Goal: Complete application form: Complete application form

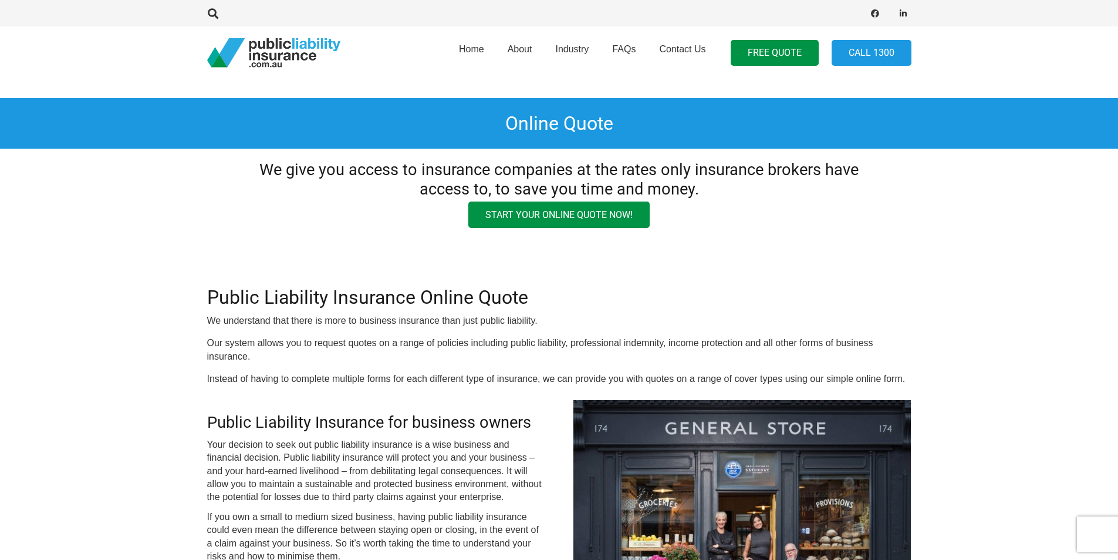
click at [582, 215] on link "Start your online quote now!" at bounding box center [559, 214] width 181 height 26
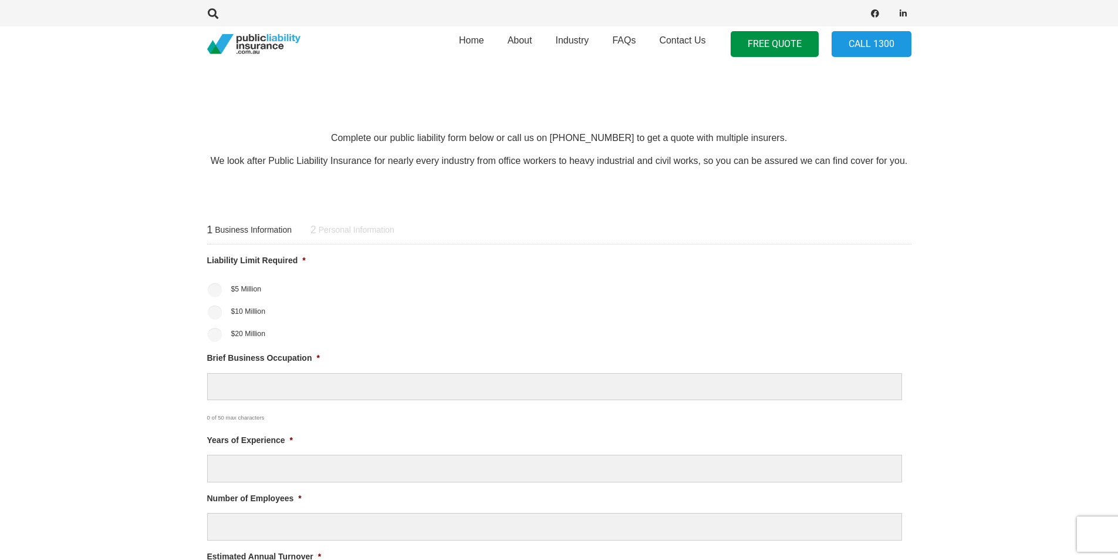
scroll to position [378, 0]
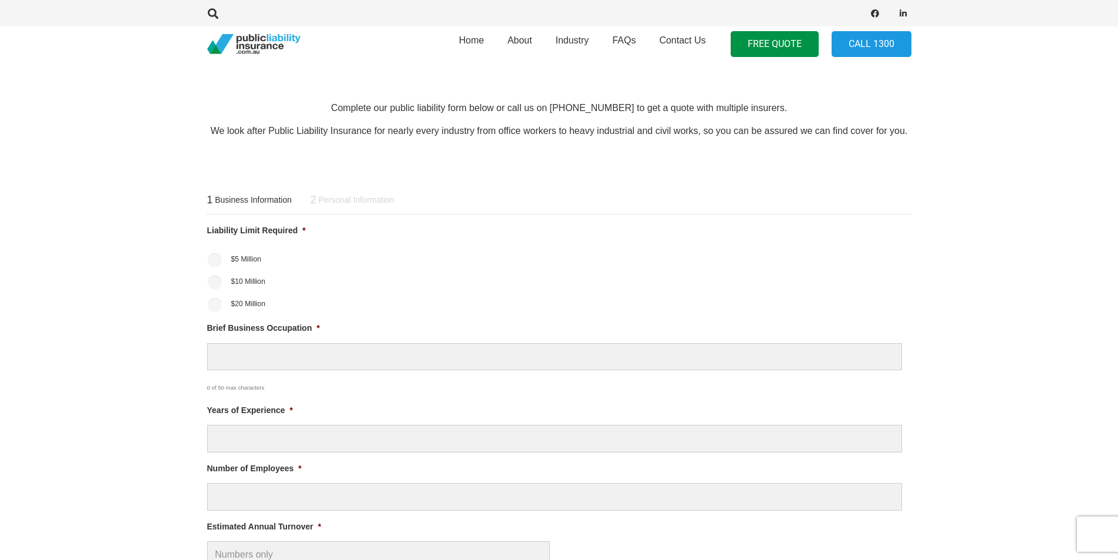
click at [214, 290] on ul "$5 Million $10 Million $20 Million" at bounding box center [559, 281] width 705 height 62
click at [216, 279] on input "$10 Million" at bounding box center [215, 282] width 14 height 14
radio input "true"
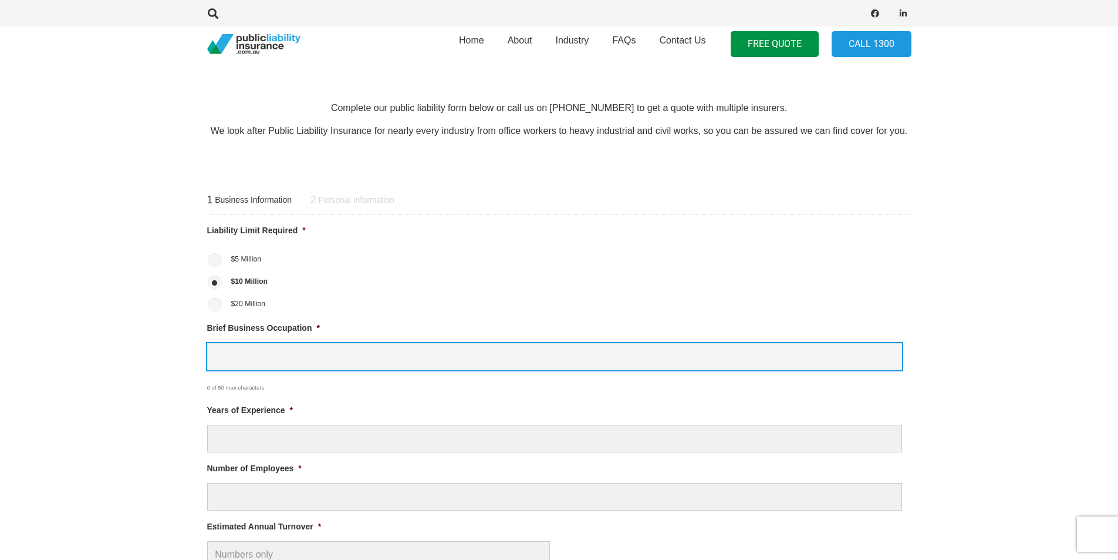
click at [237, 352] on input "Brief Business Occupation *" at bounding box center [554, 357] width 695 height 28
type input "Beauty Therapist- mobile"
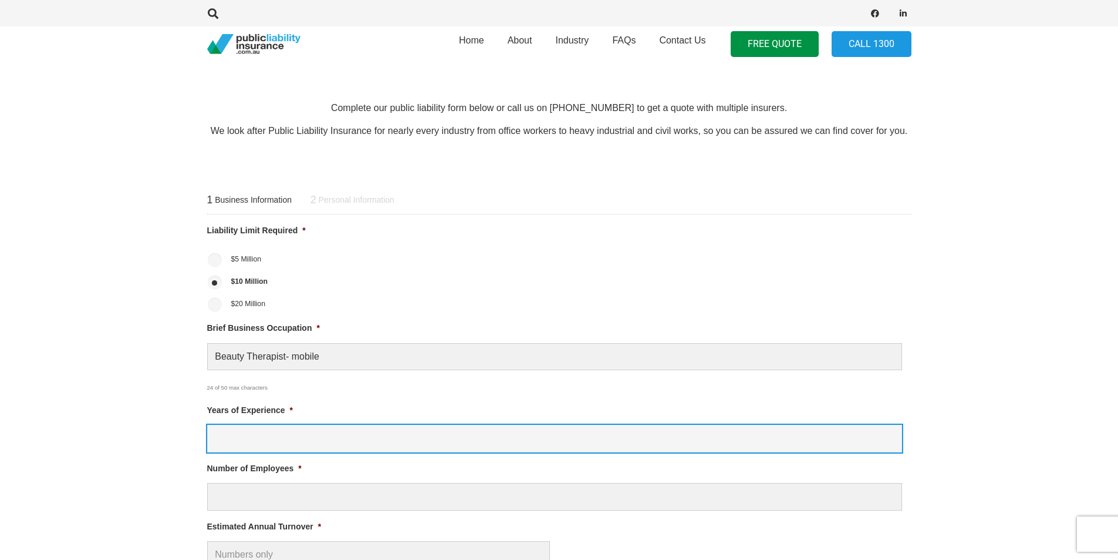
click at [250, 434] on input "Years of Experience *" at bounding box center [554, 438] width 695 height 28
type input "5"
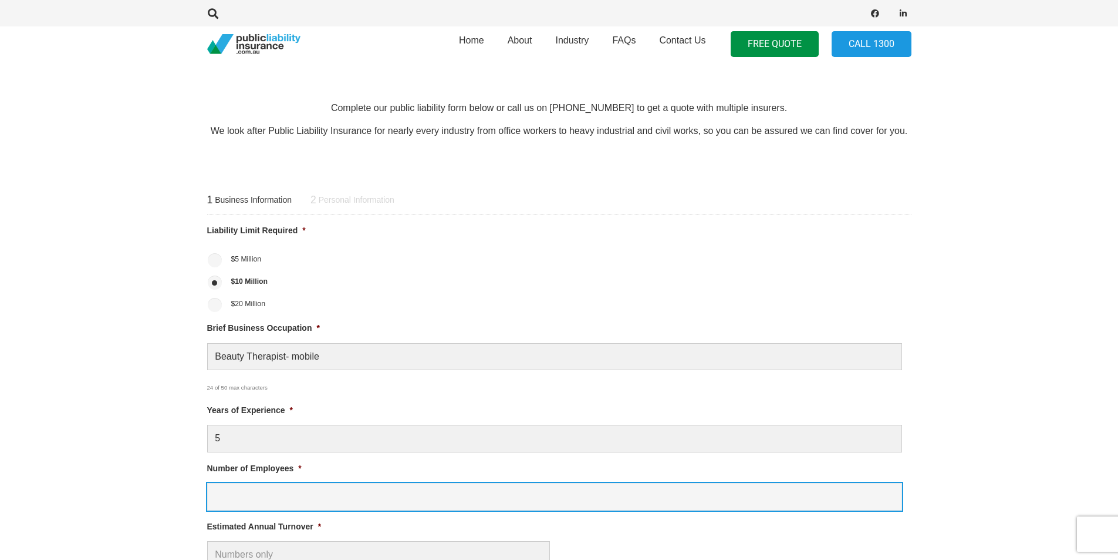
click at [258, 499] on input "Number of Employees *" at bounding box center [554, 497] width 695 height 28
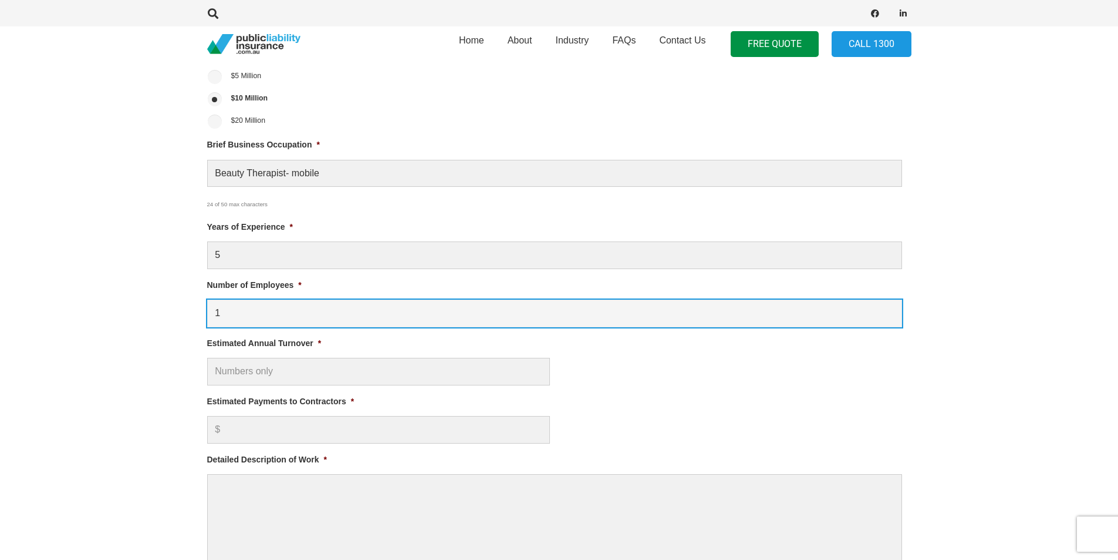
scroll to position [600, 0]
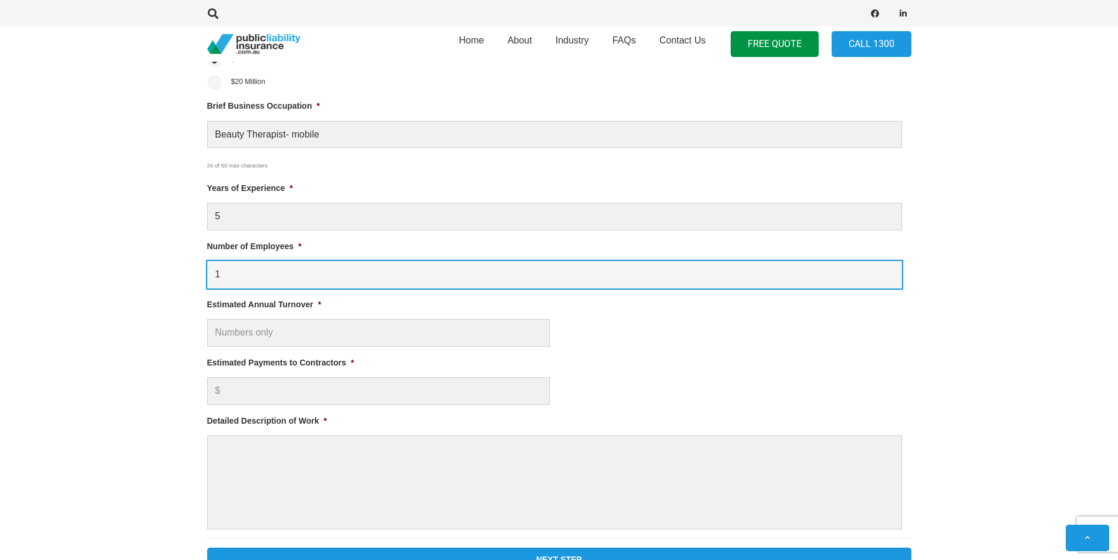
type input "1"
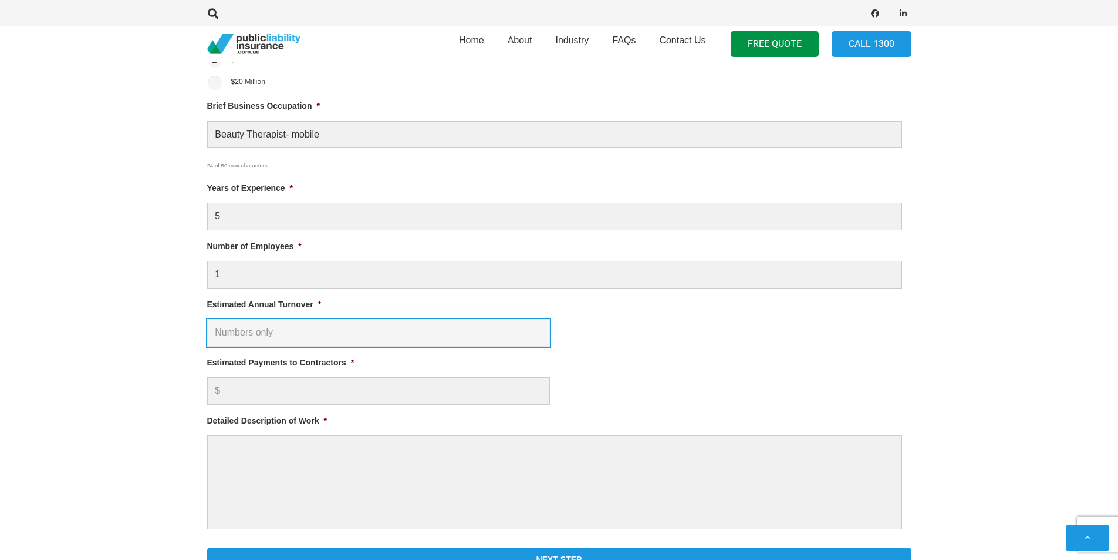
click at [392, 320] on input "Estimated Annual Turnover *" at bounding box center [378, 333] width 343 height 28
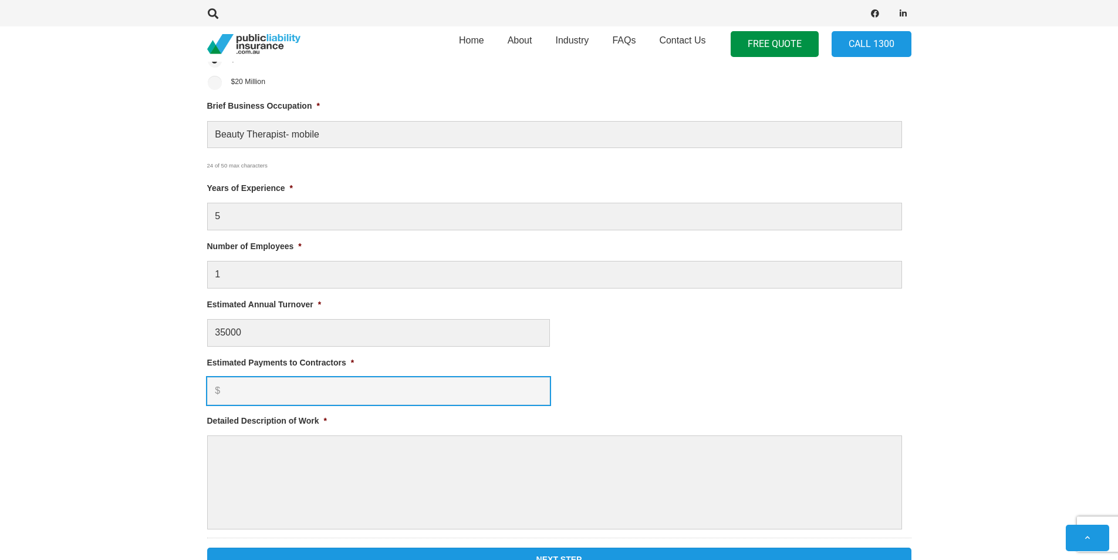
type input "$ 35,000.00"
click at [302, 384] on input "Estimated Payments to Contractors *" at bounding box center [378, 391] width 343 height 28
type input "0"
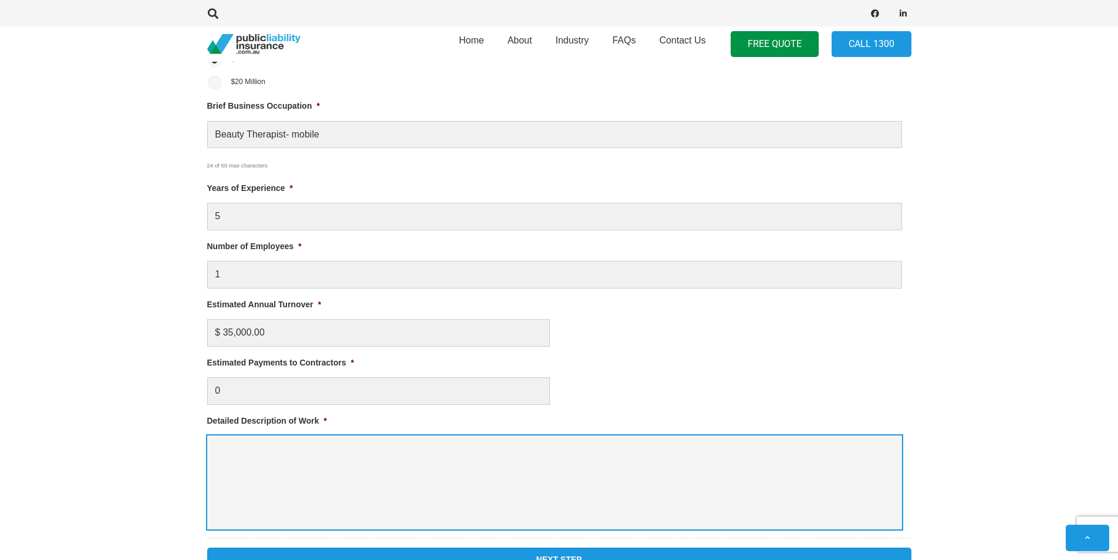
click at [292, 457] on textarea "Detailed Description of Work *" at bounding box center [554, 482] width 695 height 94
click at [322, 450] on textarea "mostly mobile beauty therpay." at bounding box center [554, 482] width 695 height 94
click at [463, 451] on textarea "mostly mobile beauty therapy. Sometimes presenting to a geroup" at bounding box center [554, 482] width 695 height 94
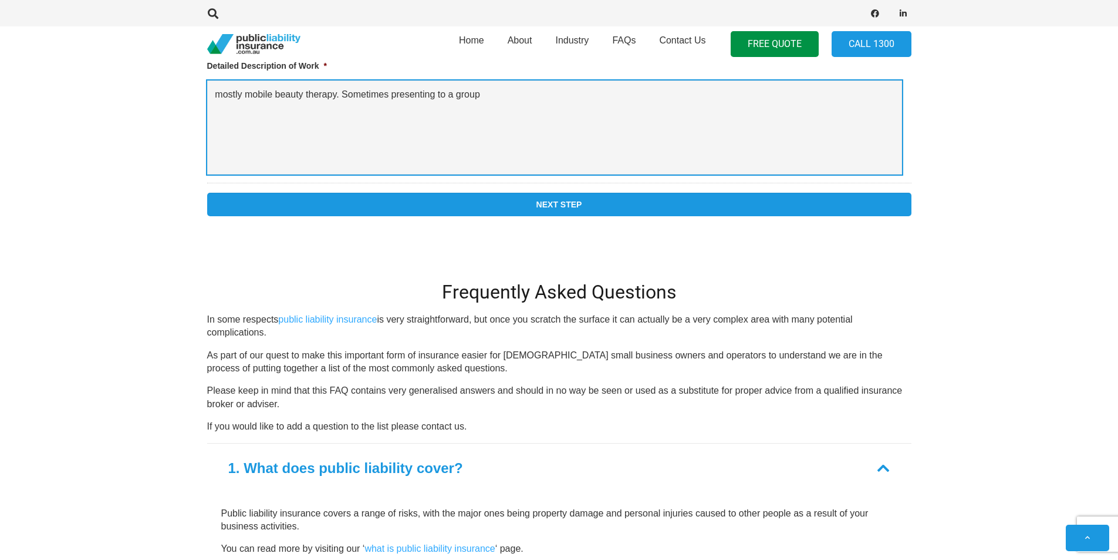
scroll to position [952, 0]
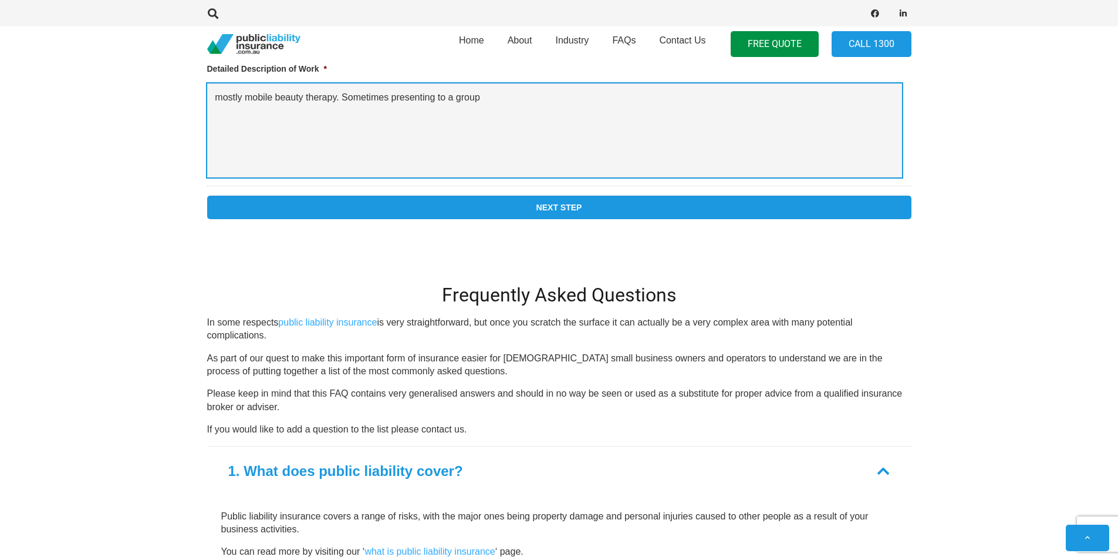
type textarea "mostly mobile beauty therapy. Sometimes presenting to a group"
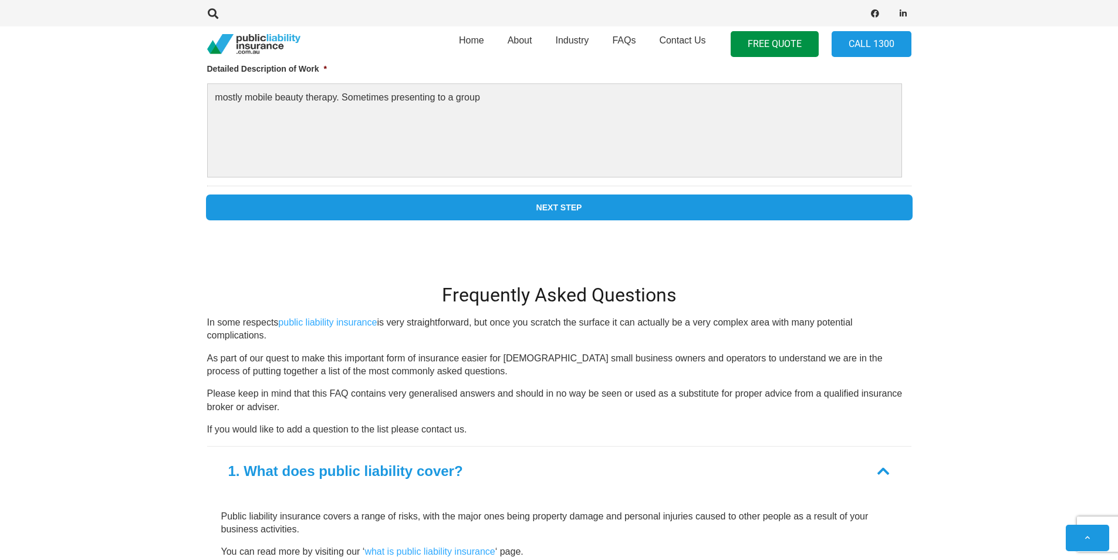
click at [858, 204] on input "Next Step" at bounding box center [559, 207] width 705 height 23
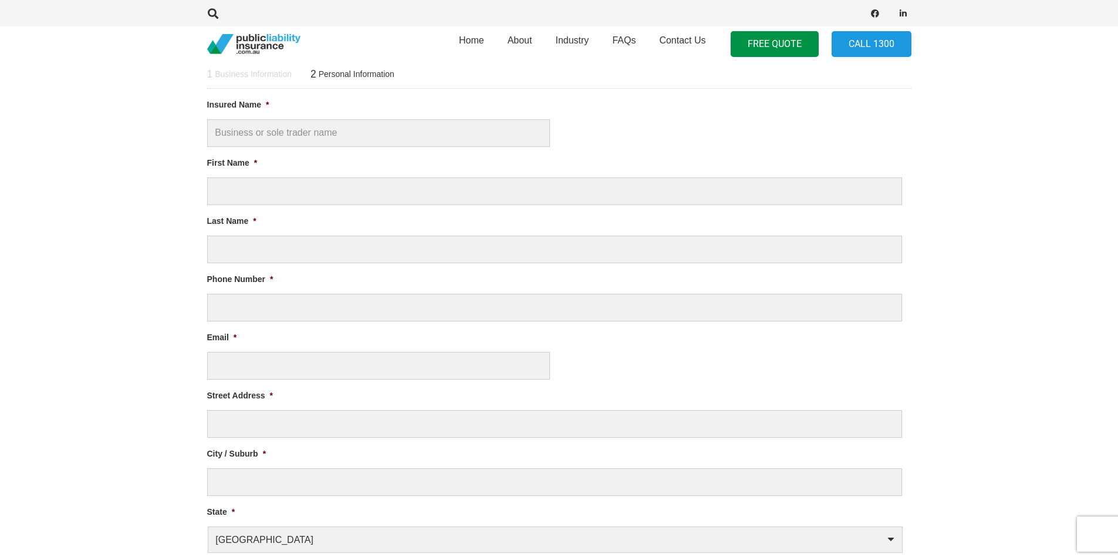
scroll to position [0, 0]
click at [350, 140] on input "Insured Name *" at bounding box center [378, 133] width 343 height 28
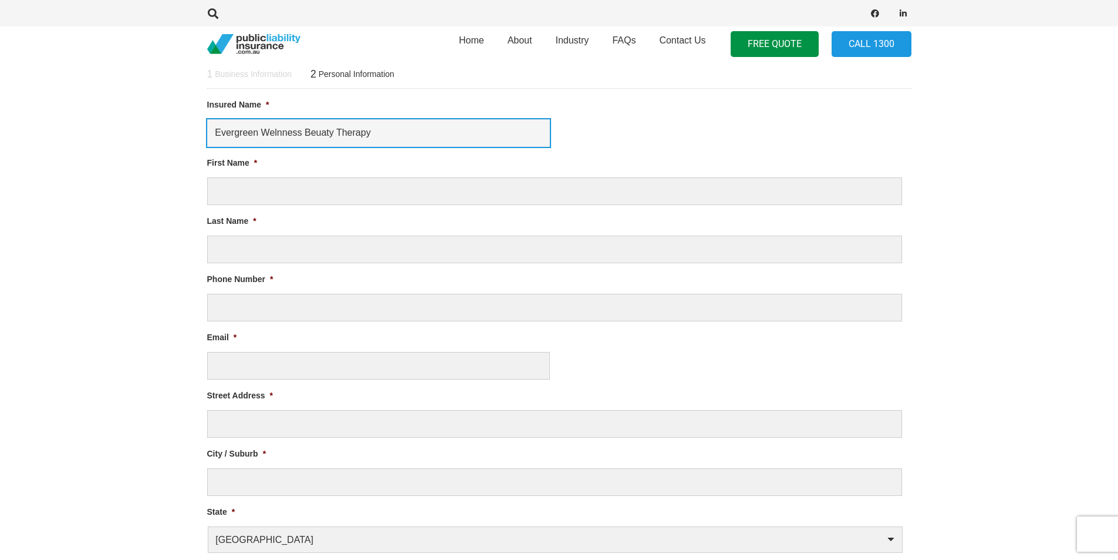
click at [279, 130] on input "Evergreen Welnness Beuaty Therapy" at bounding box center [378, 133] width 343 height 28
click at [319, 137] on input "Evergreen Wellness Beuaty Therapy" at bounding box center [378, 133] width 343 height 28
type input "Evergreen Wellness Beuty Therapy"
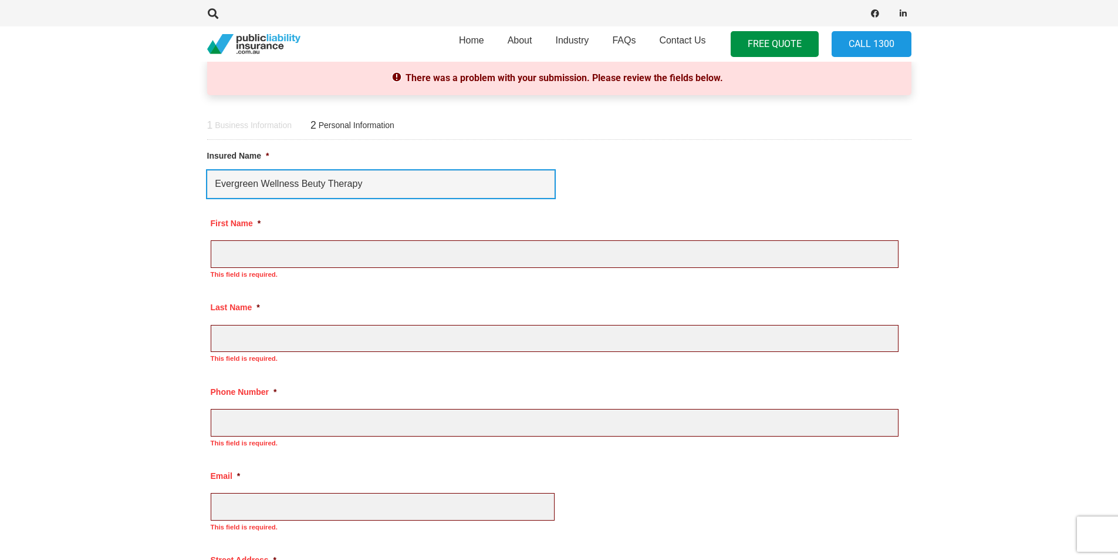
click at [314, 181] on input "Evergreen Wellness Beuty Therapy" at bounding box center [381, 184] width 348 height 28
type input "Evergreen Wellness Beauty Therapy"
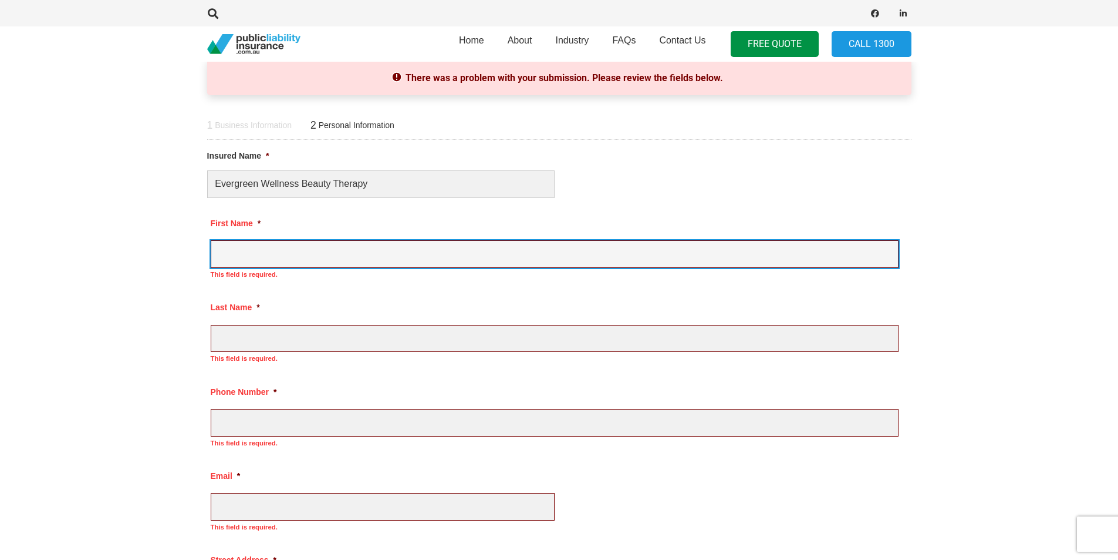
click at [301, 245] on input "First Name *" at bounding box center [555, 254] width 688 height 28
type input "[PERSON_NAME]"
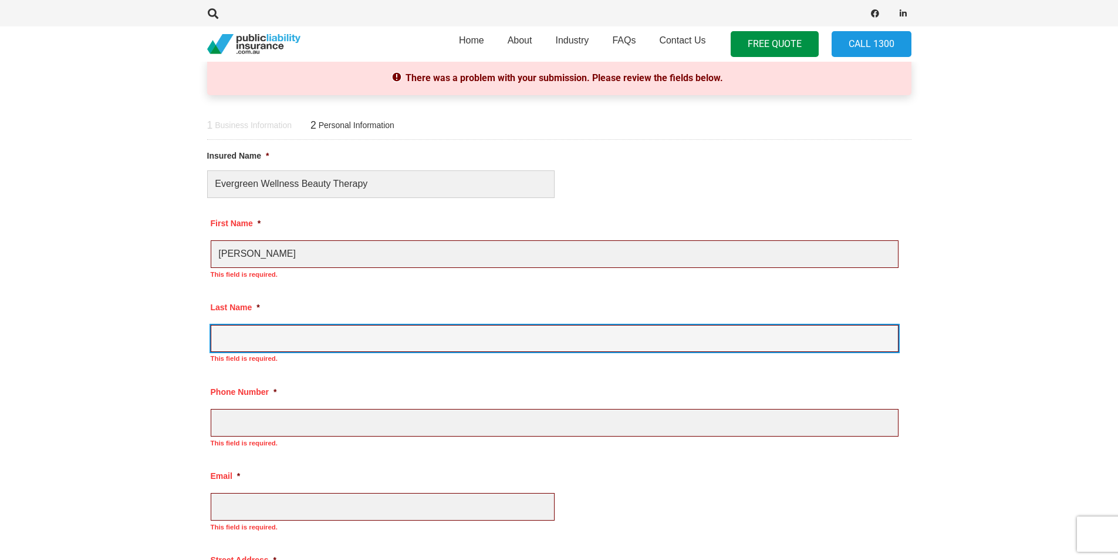
click at [277, 346] on input "Last Name *" at bounding box center [555, 339] width 688 height 28
type input "[PERSON_NAME]"
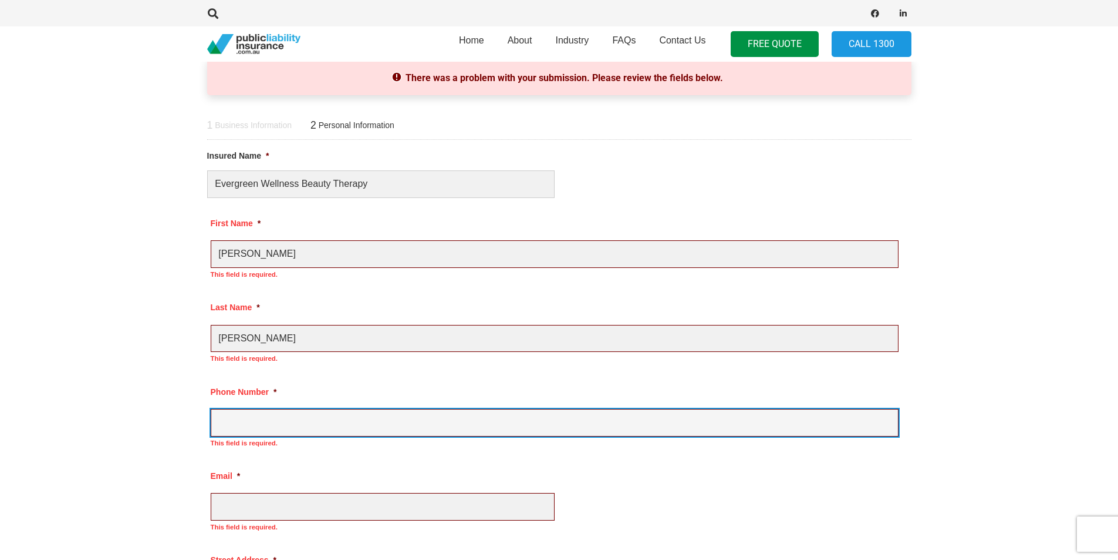
click at [267, 423] on input "Phone Number *" at bounding box center [555, 423] width 688 height 28
type input "0416954737"
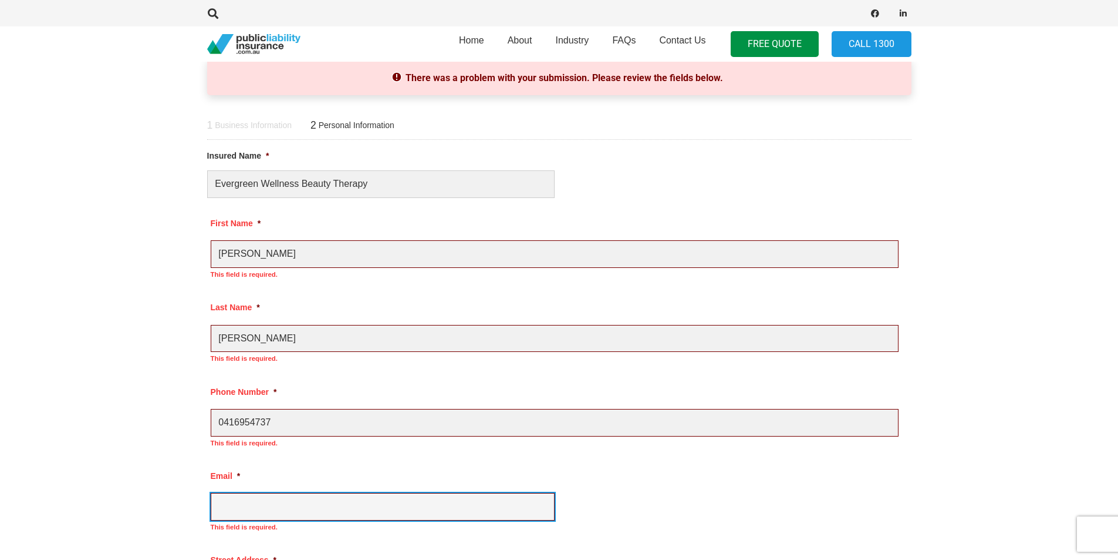
click at [240, 509] on input "Email *" at bounding box center [383, 507] width 344 height 28
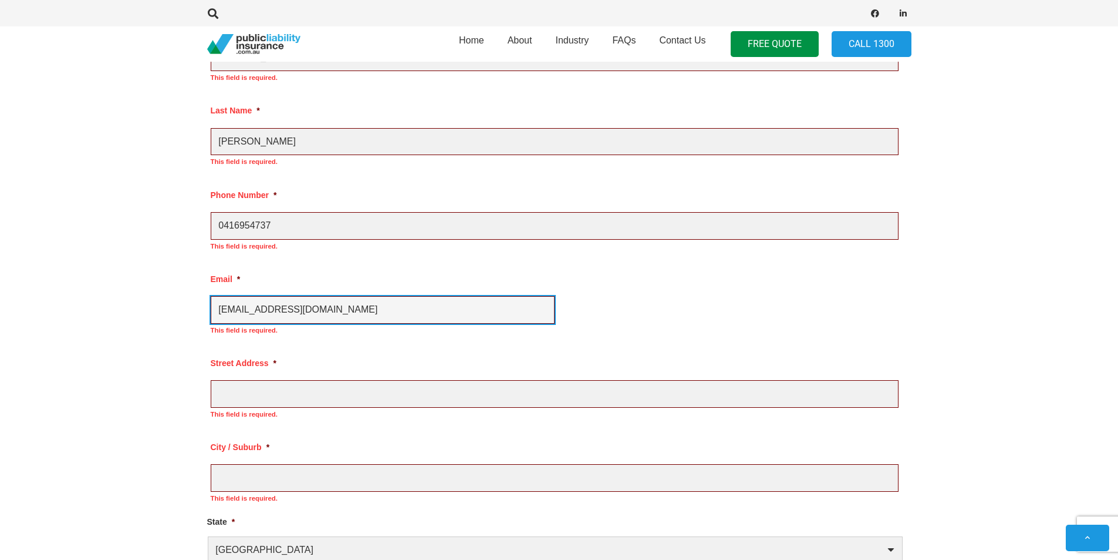
scroll to position [776, 0]
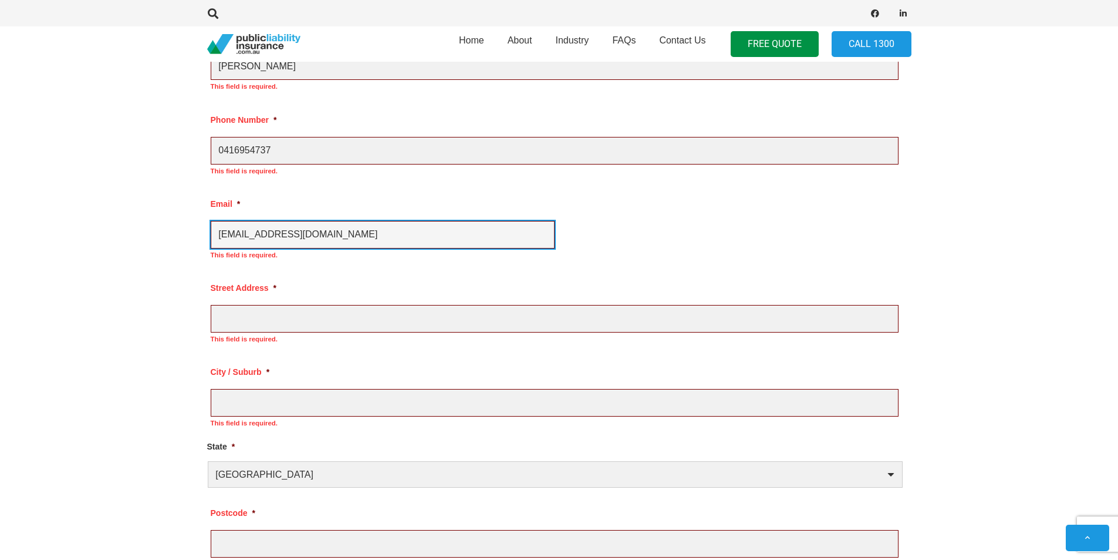
type input "[EMAIL_ADDRESS][DOMAIN_NAME]"
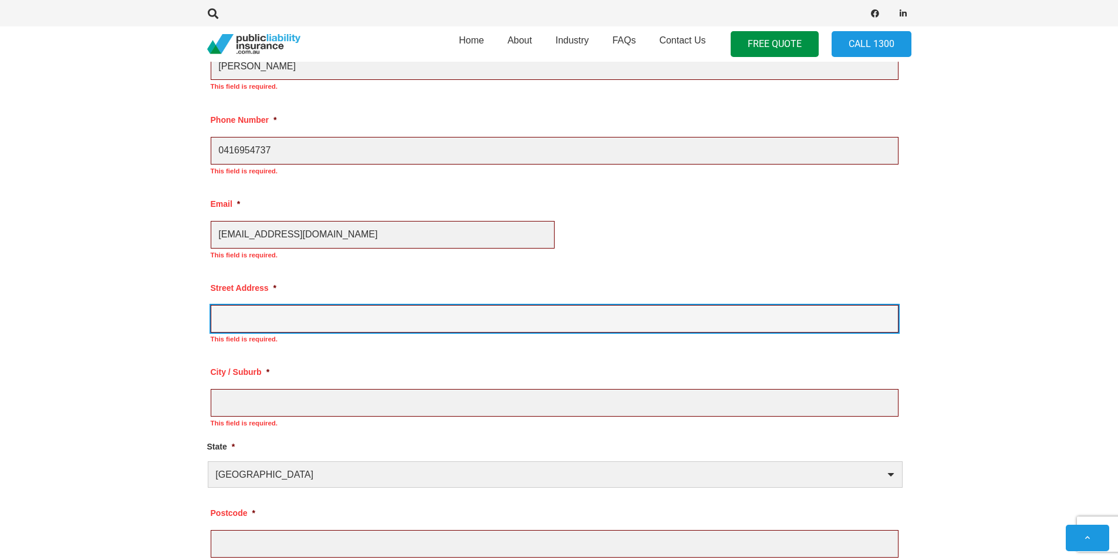
click at [234, 325] on input "Street Address *" at bounding box center [555, 319] width 688 height 28
type input "[STREET_ADDRESS]"
type input "LARGS BAY"
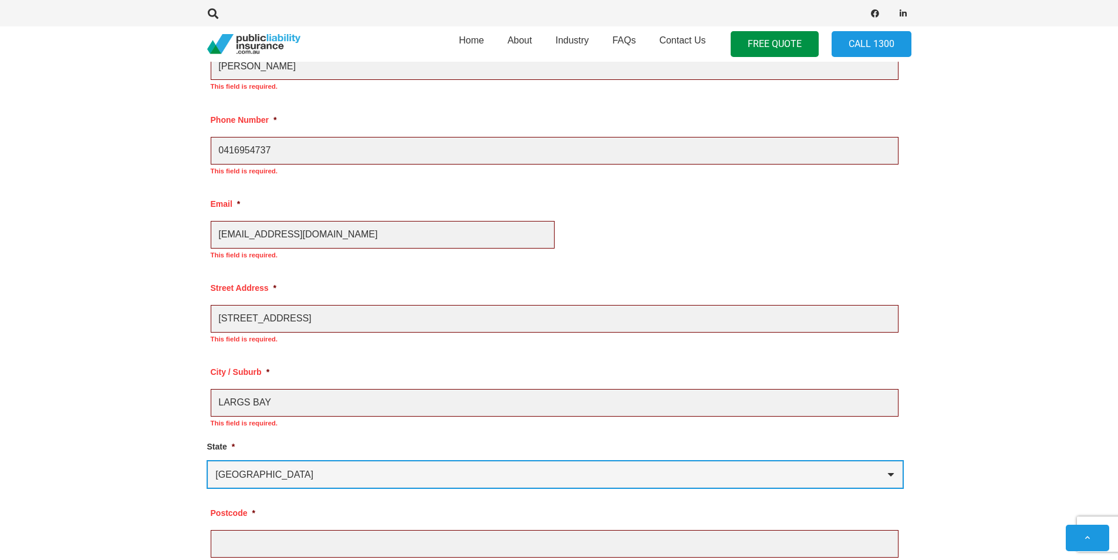
select select "[GEOGRAPHIC_DATA]"
type input "5016"
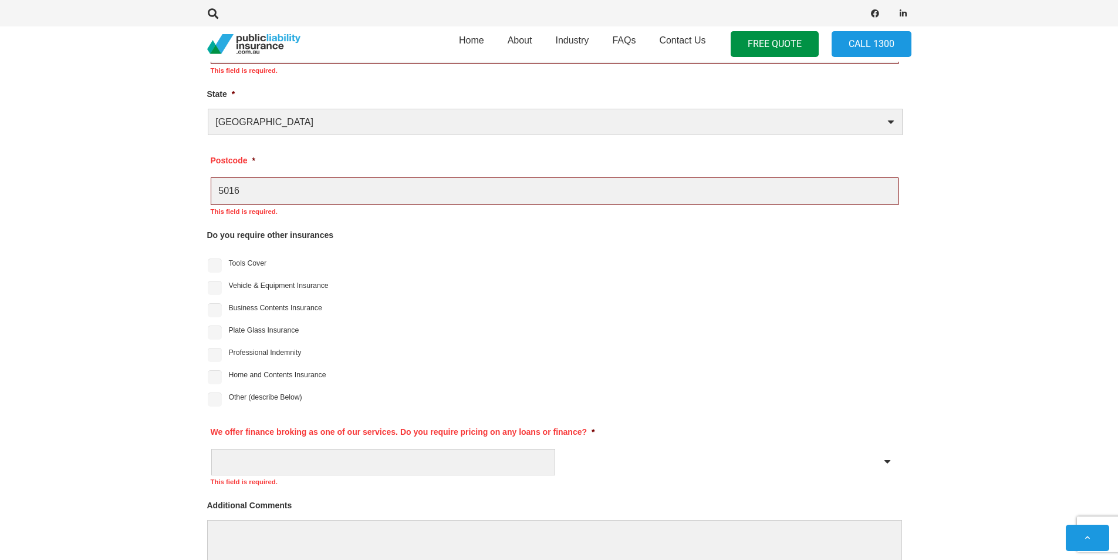
scroll to position [1150, 0]
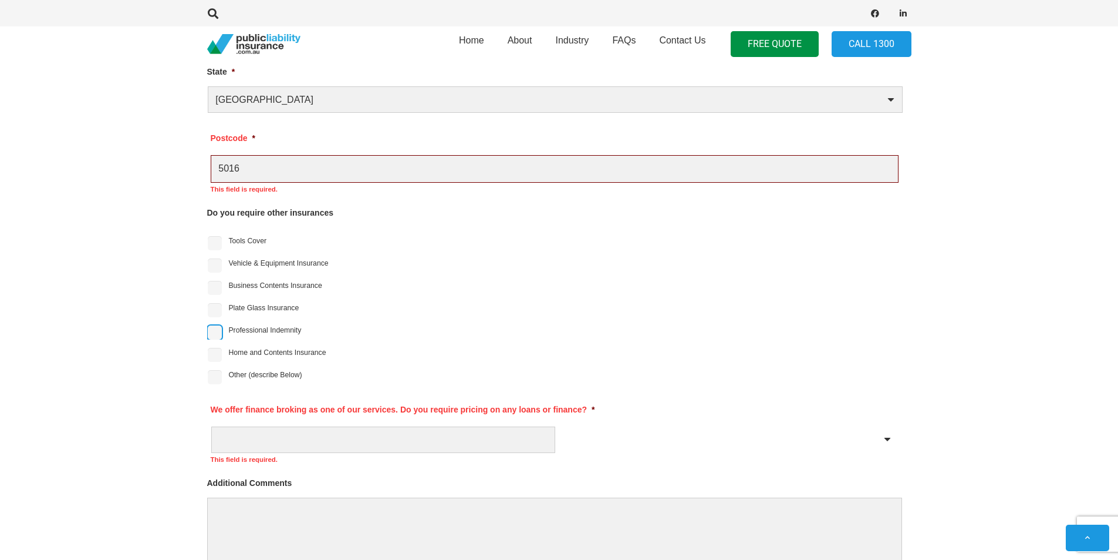
click at [217, 336] on input "Professional Indemnity" at bounding box center [215, 332] width 14 height 14
checkbox input "true"
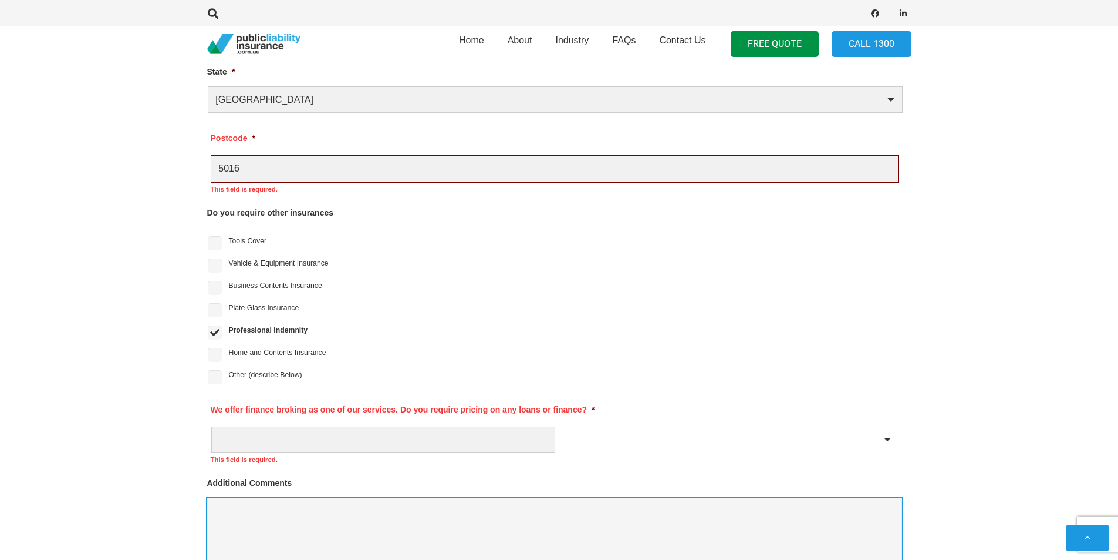
click at [244, 509] on textarea "Additional Comments" at bounding box center [554, 544] width 695 height 94
type textarea "Public Liability $10m"
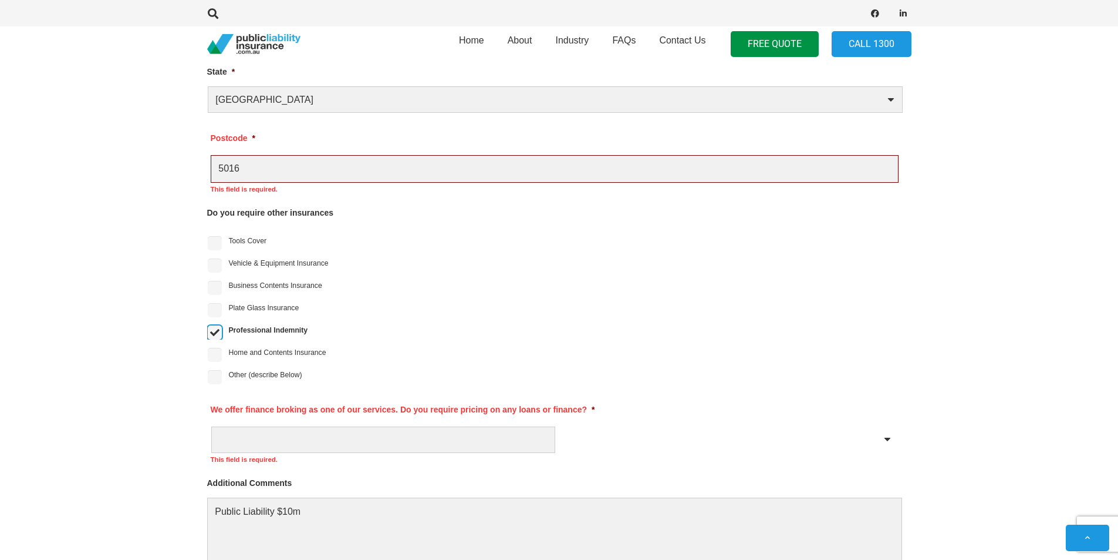
click at [217, 328] on input "Professional Indemnity" at bounding box center [215, 332] width 14 height 14
checkbox input "false"
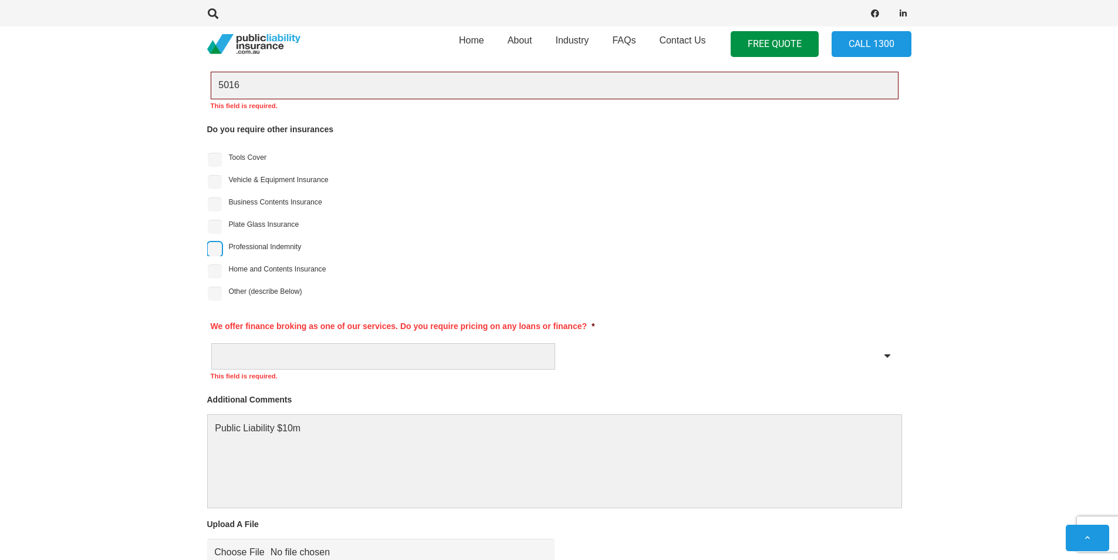
scroll to position [1457, 0]
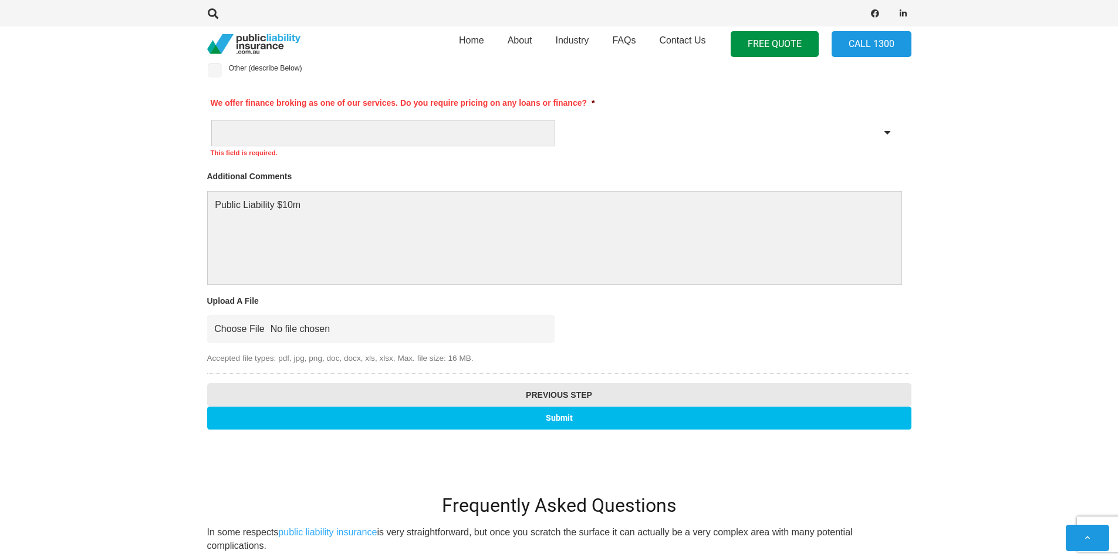
click at [718, 427] on input "Submit" at bounding box center [559, 417] width 705 height 23
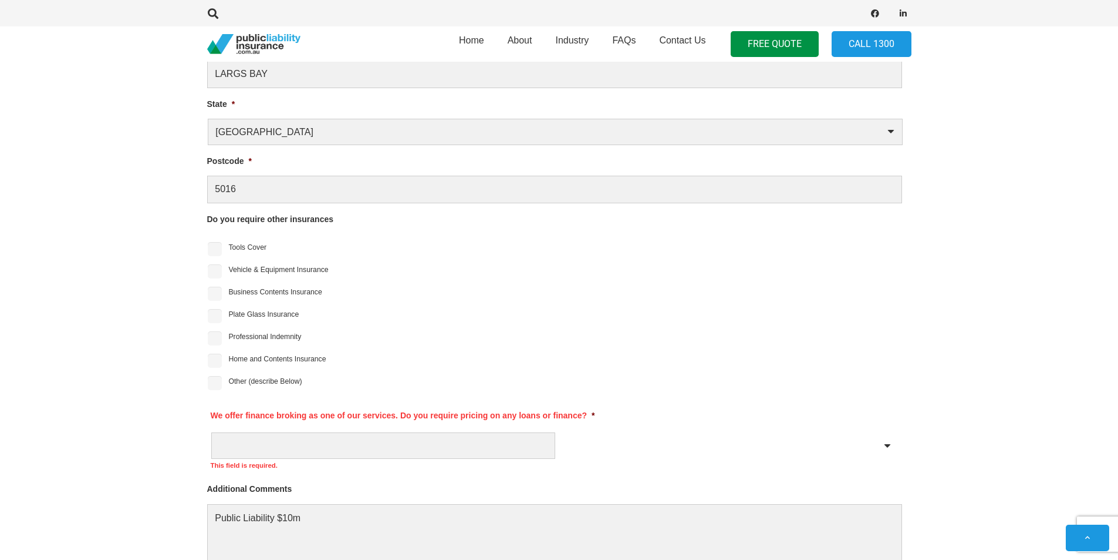
scroll to position [1030, 0]
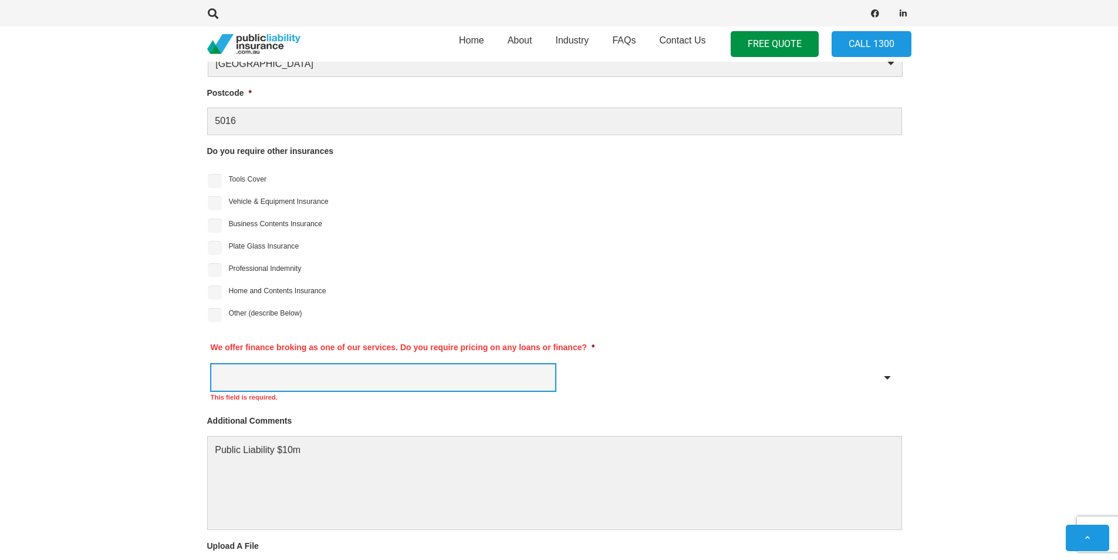
click at [336, 380] on select "Yes No" at bounding box center [383, 377] width 344 height 26
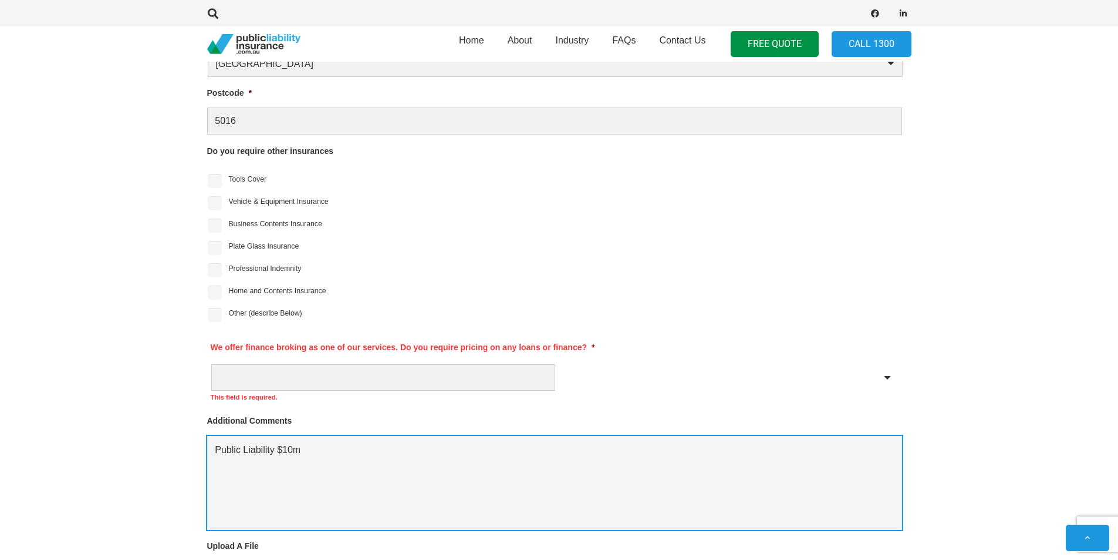
click at [314, 436] on textarea "Public Liability $10m" at bounding box center [554, 483] width 695 height 94
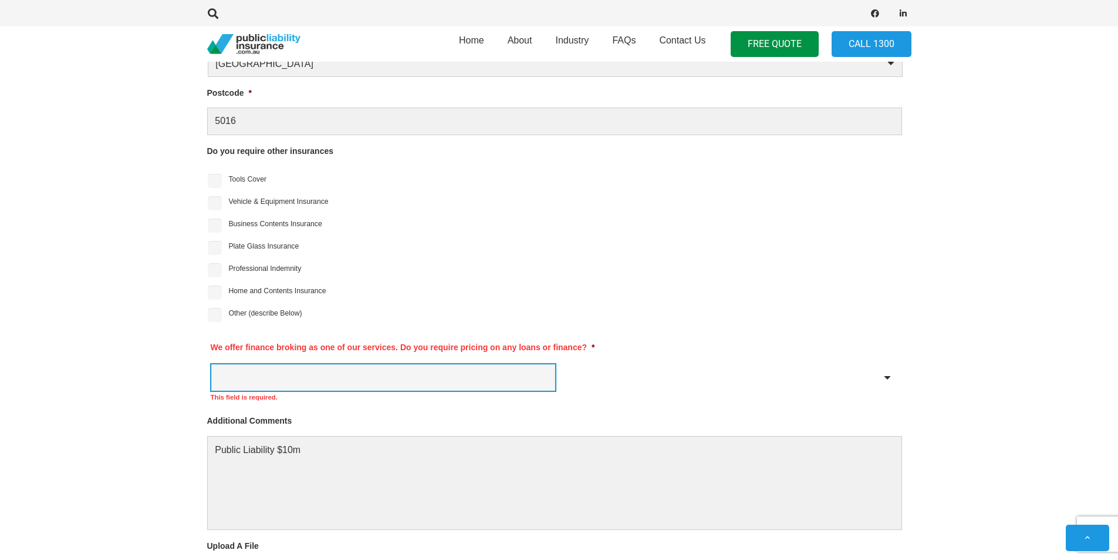
click at [257, 373] on select "Yes No" at bounding box center [383, 377] width 344 height 26
select select "No"
click at [211, 364] on select "Yes No" at bounding box center [383, 377] width 344 height 26
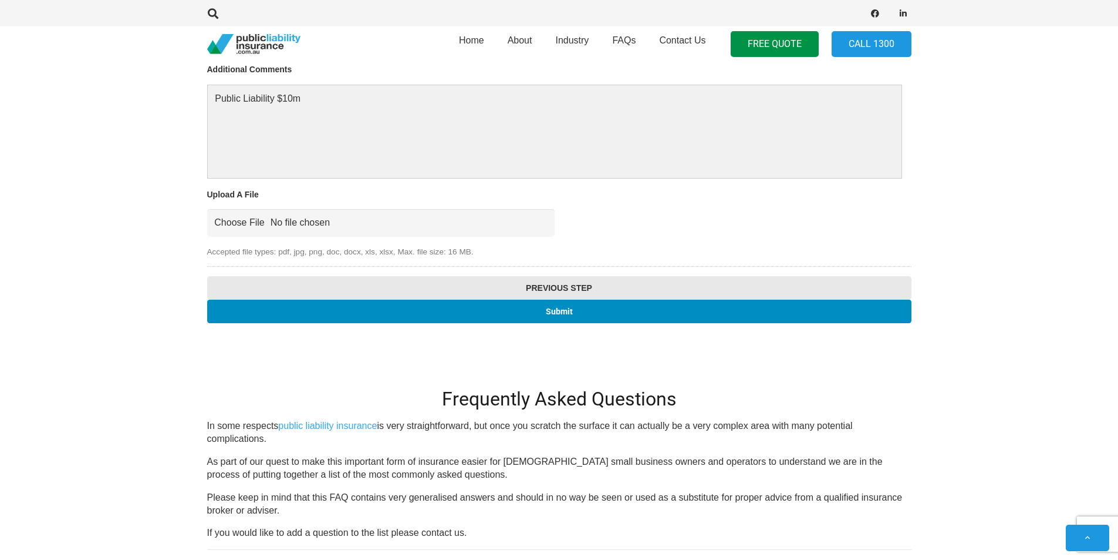
scroll to position [1389, 0]
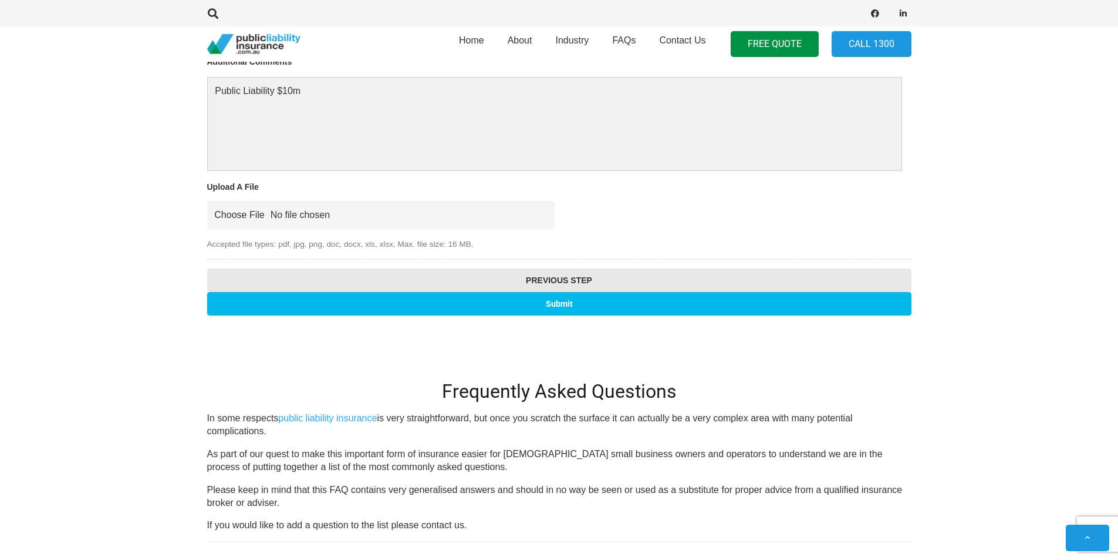
click at [718, 298] on input "Submit" at bounding box center [559, 303] width 705 height 23
